Goal: Task Accomplishment & Management: Manage account settings

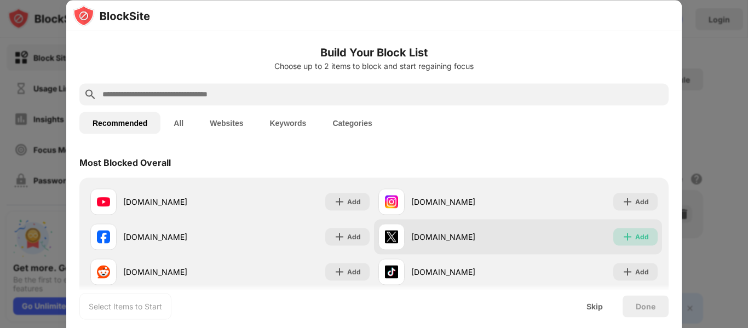
click at [625, 231] on img at bounding box center [627, 236] width 11 height 11
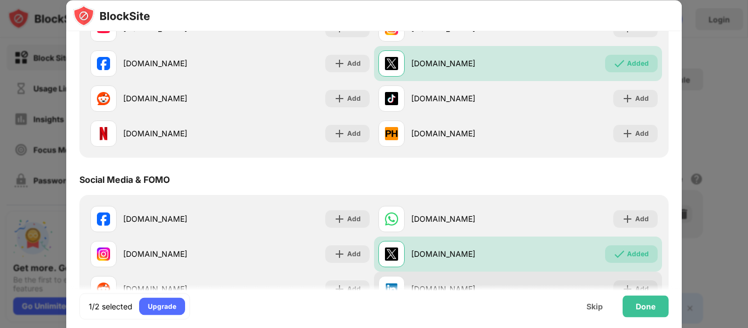
scroll to position [219, 0]
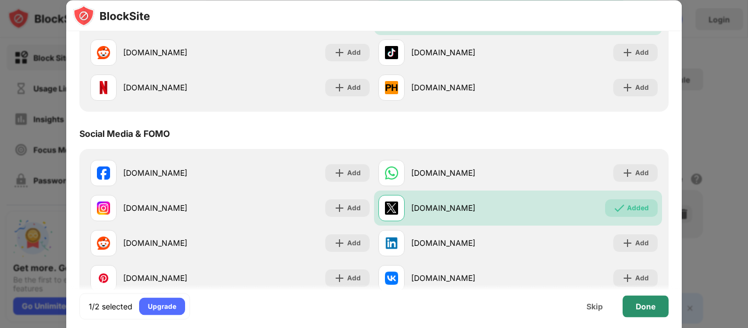
click at [636, 302] on div "Done" at bounding box center [646, 306] width 20 height 9
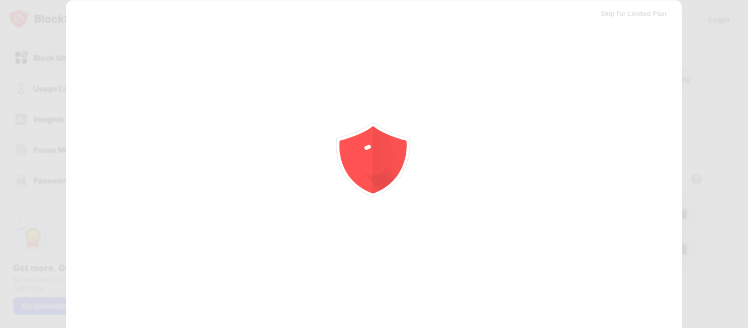
scroll to position [0, 0]
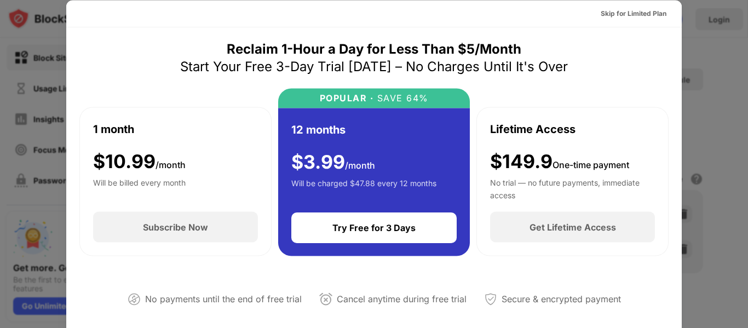
drag, startPoint x: 696, startPoint y: 33, endPoint x: 688, endPoint y: 45, distance: 14.3
click at [696, 33] on div at bounding box center [374, 164] width 748 height 328
